Goal: Task Accomplishment & Management: Use online tool/utility

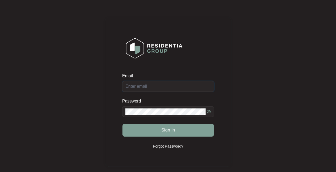
type input "[EMAIL_ADDRESS][DOMAIN_NAME]"
click at [163, 127] on span "Sign in" at bounding box center [168, 130] width 14 height 6
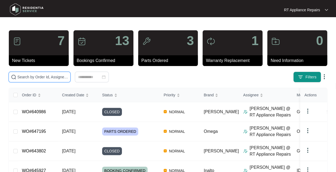
click at [44, 77] on input "text" at bounding box center [42, 77] width 51 height 6
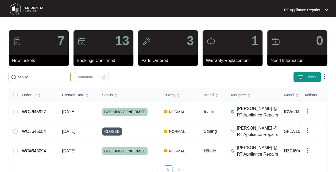
type input "645927"
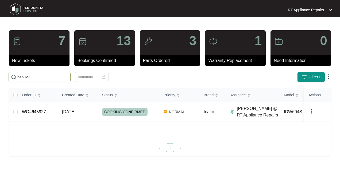
click at [115, 109] on span "BOOKING CONFIRMED" at bounding box center [124, 112] width 45 height 8
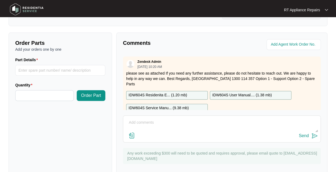
scroll to position [198, 0]
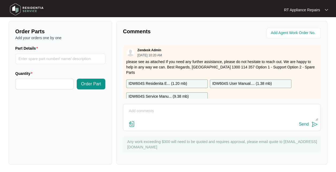
click at [168, 118] on textarea at bounding box center [222, 114] width 192 height 14
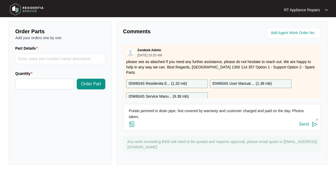
type textarea "Potato jammed in drain pipe. Not covered by warranty and customer charged and p…"
click at [314, 124] on img at bounding box center [315, 124] width 6 height 6
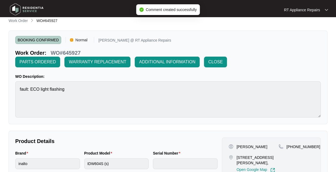
scroll to position [0, 0]
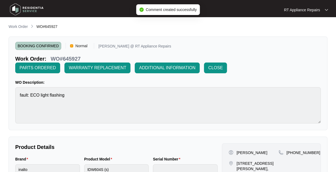
click at [218, 69] on span "CLOSE" at bounding box center [215, 67] width 14 height 6
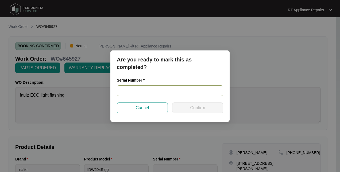
click at [140, 90] on input "text" at bounding box center [170, 90] width 107 height 11
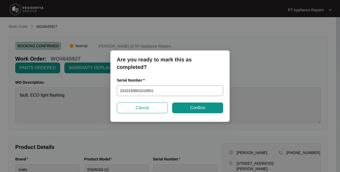
type input "24101508010100011"
click at [203, 109] on span "Confirm" at bounding box center [197, 107] width 15 height 6
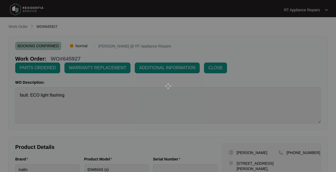
type input "24101508010100011"
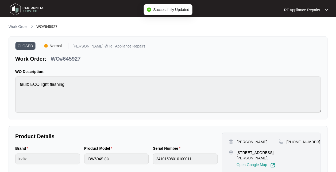
click at [316, 9] on p "RT Appliance Repairs" at bounding box center [302, 9] width 36 height 5
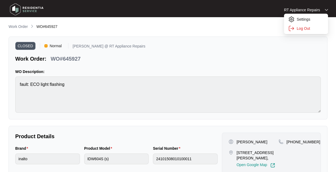
click at [304, 29] on p "Log Out" at bounding box center [310, 28] width 27 height 5
